Goal: Find specific page/section: Find specific page/section

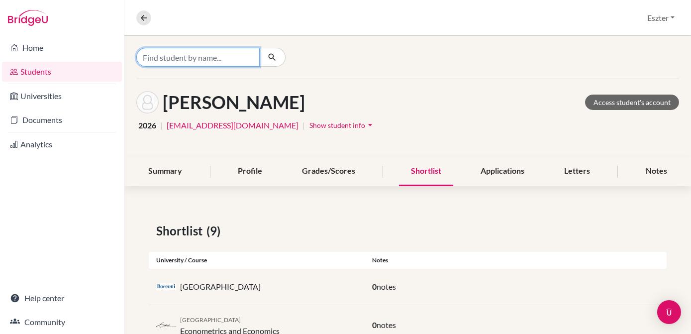
click at [227, 60] on input "Find student by name..." at bounding box center [197, 57] width 123 height 19
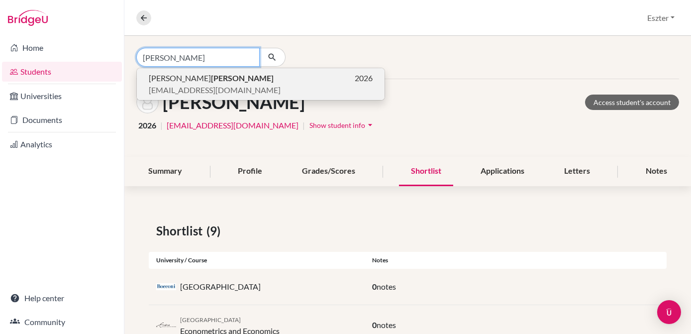
type input "ábrahám"
click at [217, 73] on p "Emma Ábrahám 2026" at bounding box center [261, 78] width 224 height 12
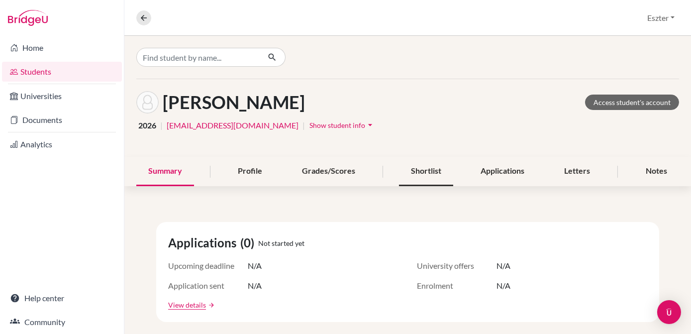
click at [426, 168] on div "Shortlist" at bounding box center [426, 171] width 54 height 29
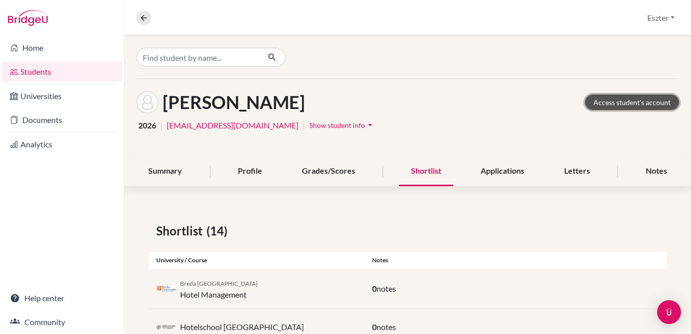
click at [611, 102] on link "Access student's account" at bounding box center [632, 101] width 94 height 15
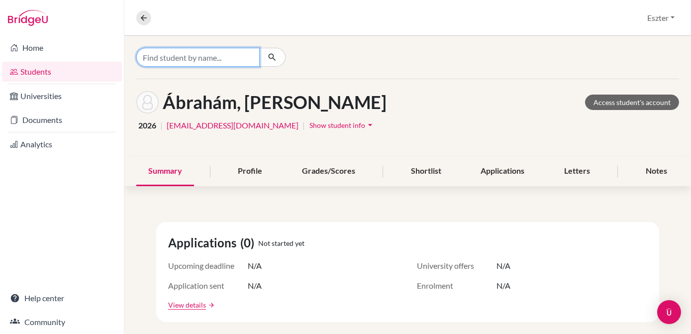
click at [214, 63] on input "Find student by name..." at bounding box center [197, 57] width 123 height 19
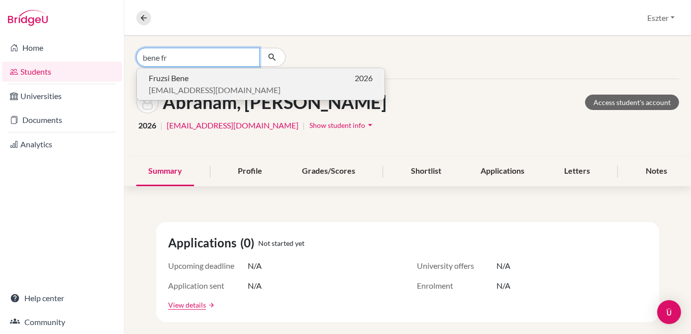
type input "bene fr"
click at [192, 79] on p "Fruzsi Bene 2026" at bounding box center [261, 78] width 224 height 12
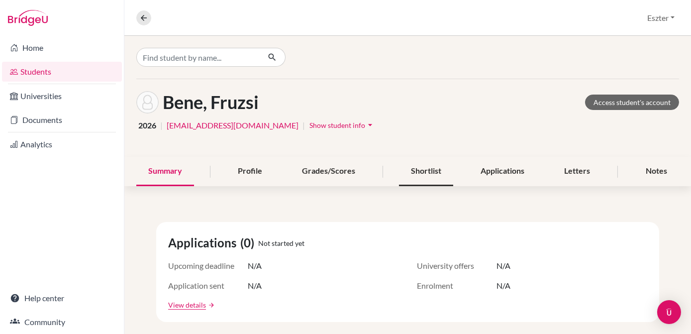
click at [414, 174] on div "Shortlist" at bounding box center [426, 171] width 54 height 29
